Goal: Task Accomplishment & Management: Manage account settings

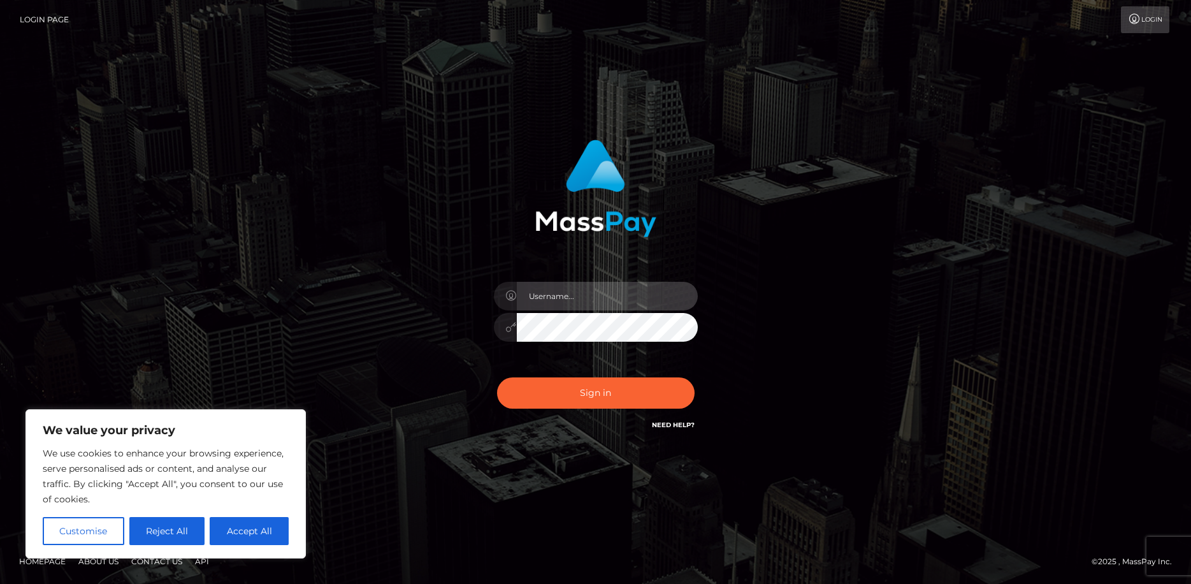
type input "ZHJvcHBlZGludGhlb2NlYW5AcHJvdG9uLm1l"
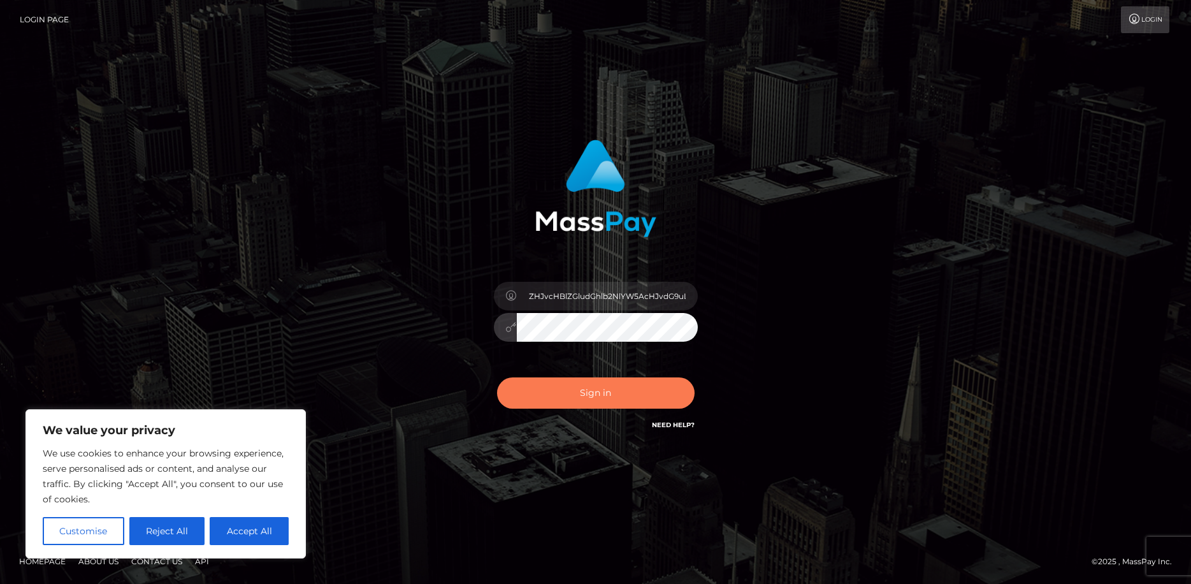
click at [618, 390] on button "Sign in" at bounding box center [596, 392] width 198 height 31
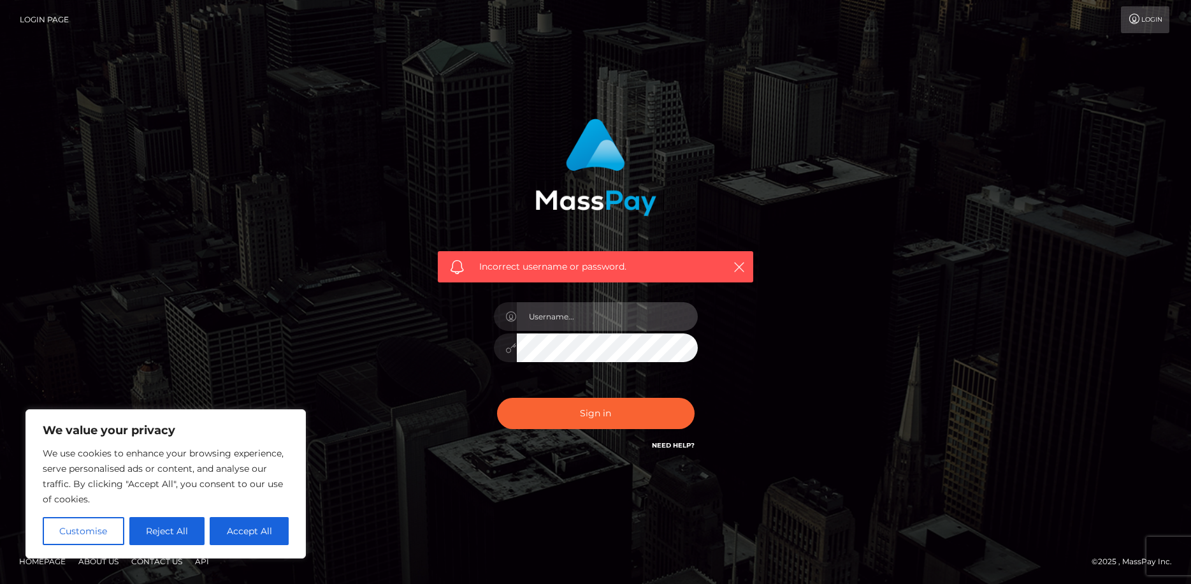
type input "droppedintheocean@proton.me"
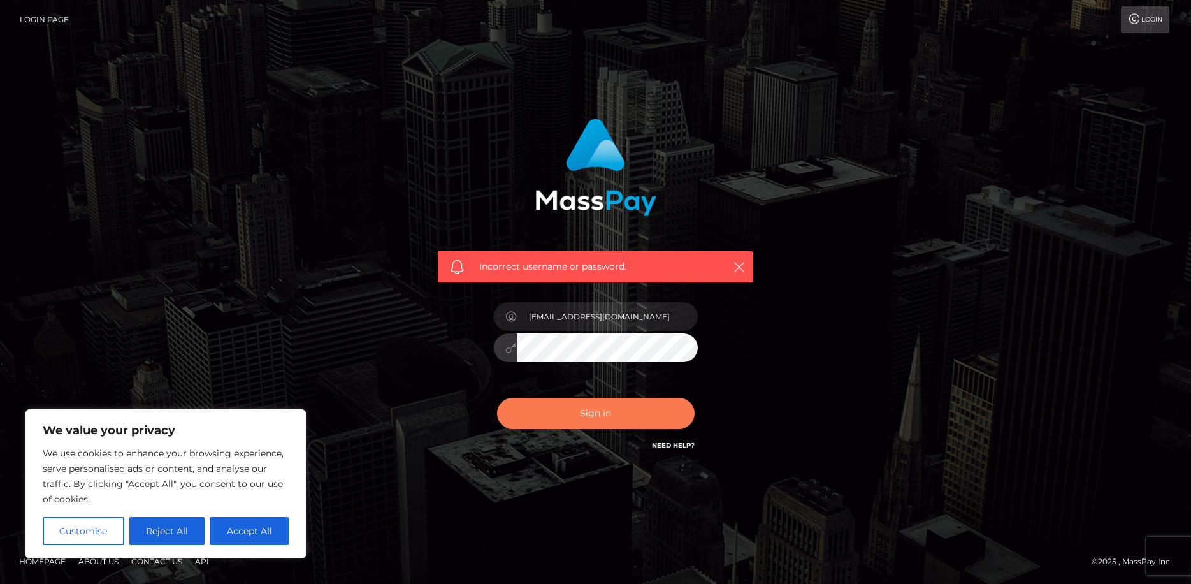
click at [636, 428] on button "Sign in" at bounding box center [596, 413] width 198 height 31
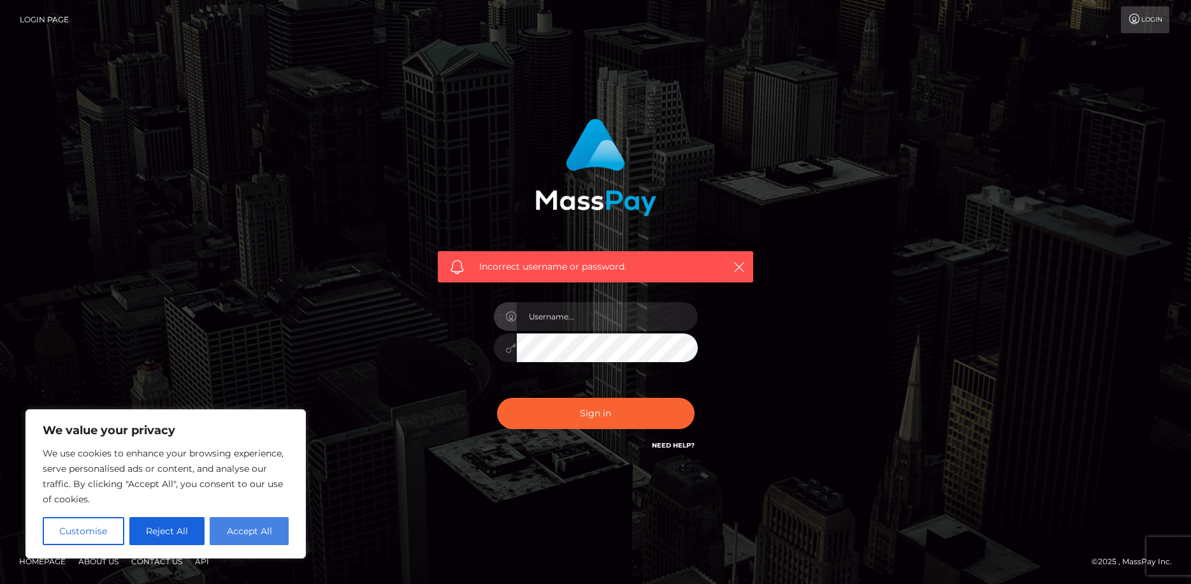
click at [237, 529] on button "Accept All" at bounding box center [249, 531] width 79 height 28
checkbox input "true"
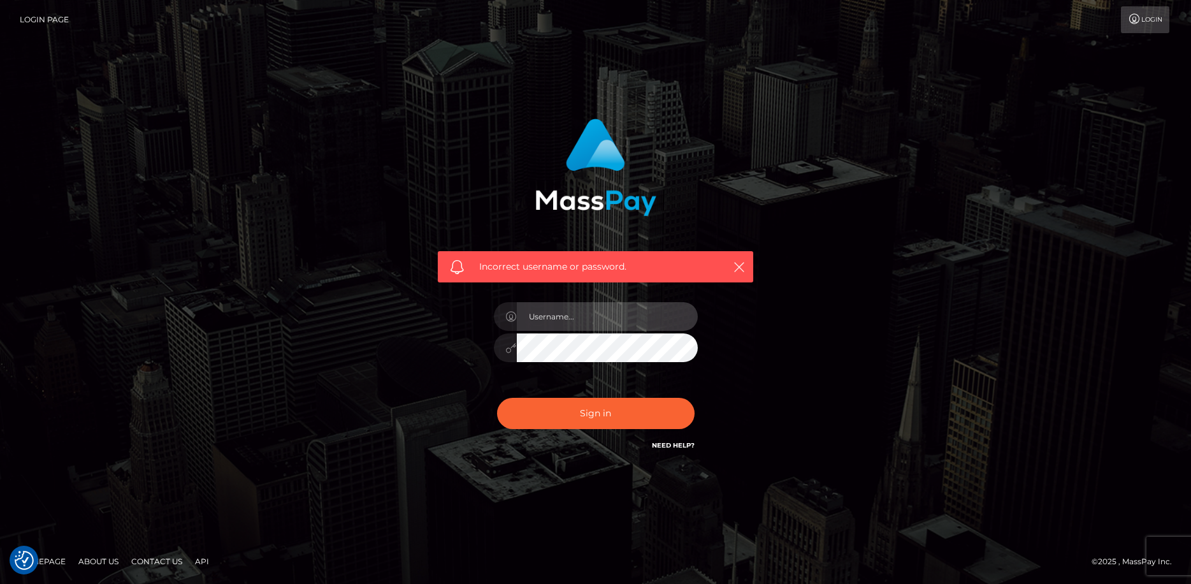
click at [559, 314] on input "text" at bounding box center [607, 316] width 181 height 29
type input "[EMAIL_ADDRESS][DOMAIN_NAME]"
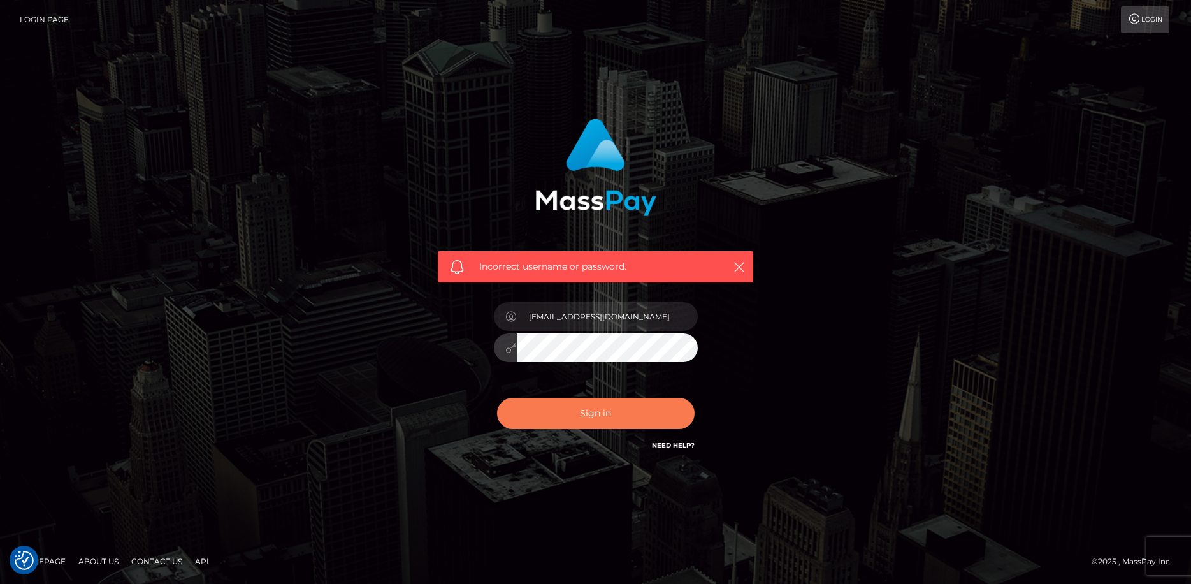
click at [602, 409] on button "Sign in" at bounding box center [596, 413] width 198 height 31
click at [668, 446] on link "Need Help?" at bounding box center [673, 445] width 43 height 8
click at [1151, 18] on link "Login" at bounding box center [1145, 19] width 48 height 27
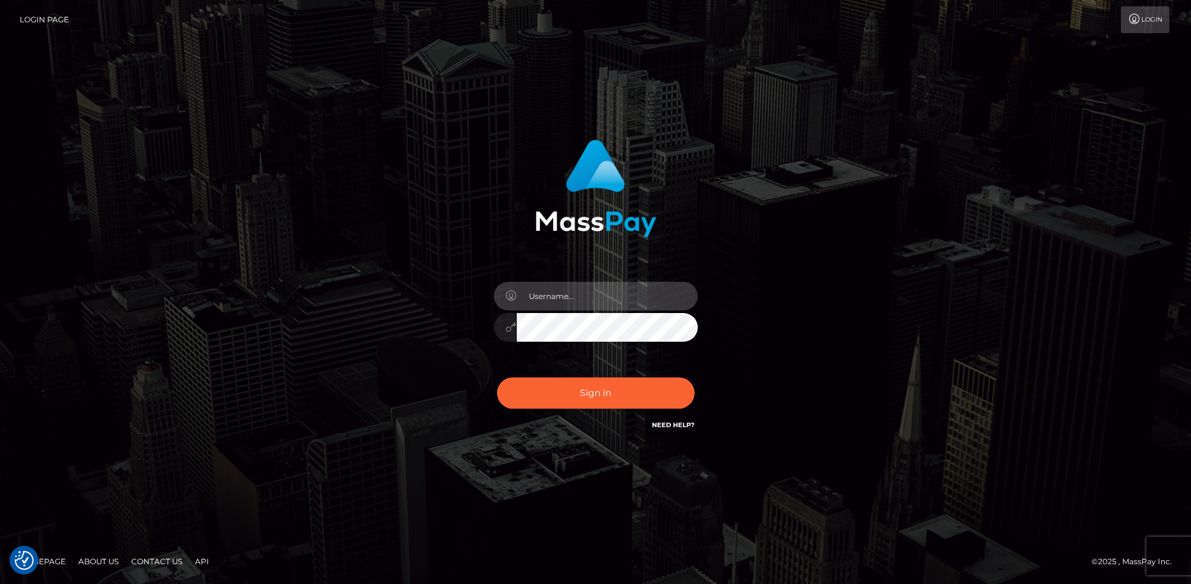
type input "[EMAIL_ADDRESS][DOMAIN_NAME]"
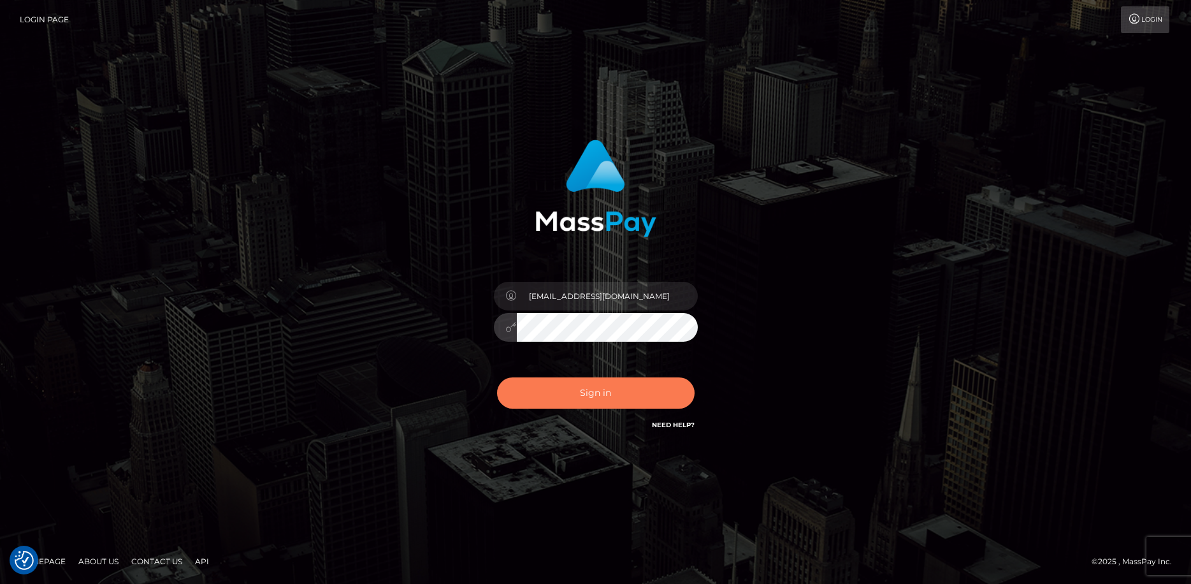
click at [587, 390] on button "Sign in" at bounding box center [596, 392] width 198 height 31
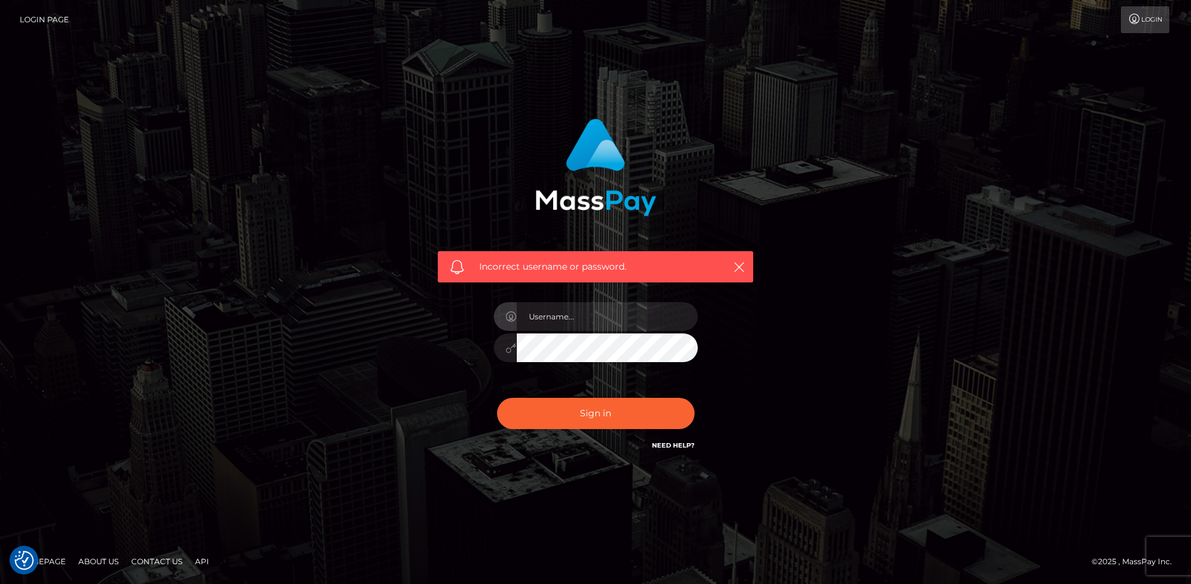
click at [768, 379] on div "Incorrect username or password." at bounding box center [596, 292] width 354 height 367
click at [676, 442] on link "Need Help?" at bounding box center [673, 445] width 43 height 8
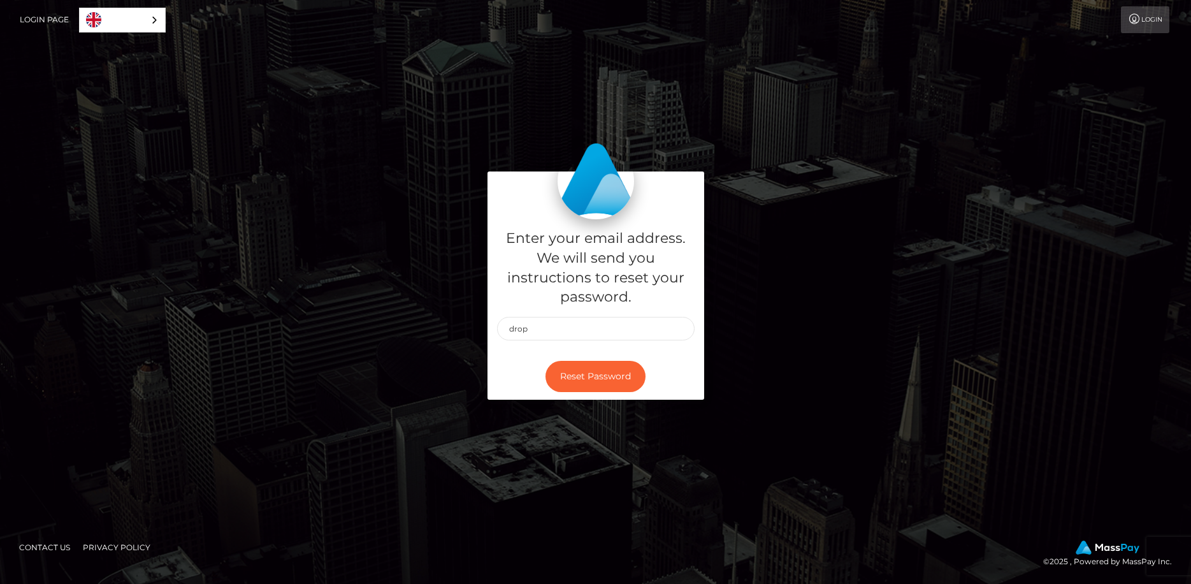
type input "[EMAIL_ADDRESS][DOMAIN_NAME]"
click at [613, 376] on button "Reset Password" at bounding box center [596, 376] width 100 height 31
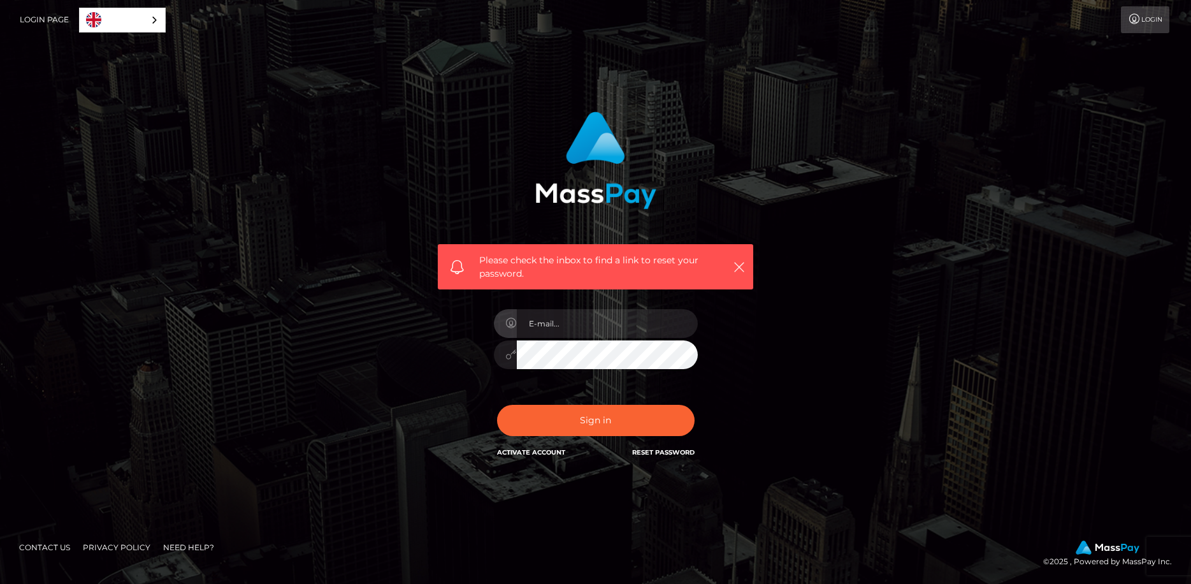
click at [779, 345] on div "Please check the inbox to find a link to reset your password. In order to prote…" at bounding box center [596, 292] width 727 height 380
